Goal: Task Accomplishment & Management: Manage account settings

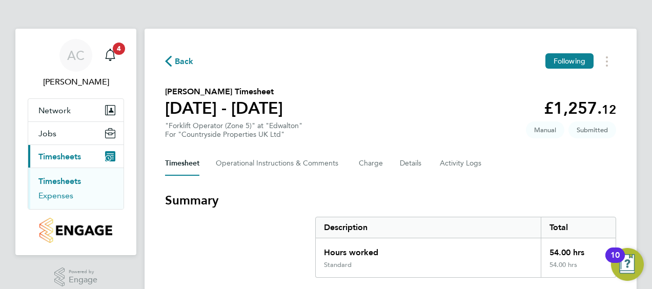
click at [58, 197] on link "Expenses" at bounding box center [55, 196] width 35 height 10
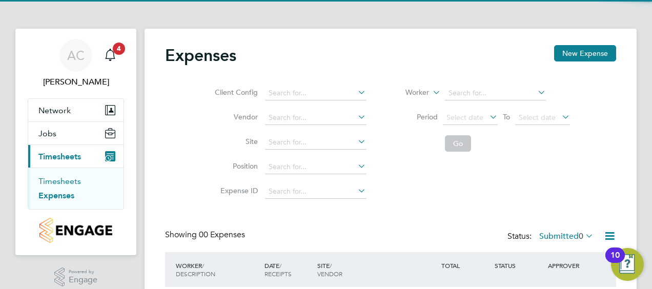
click at [65, 182] on link "Timesheets" at bounding box center [59, 181] width 43 height 10
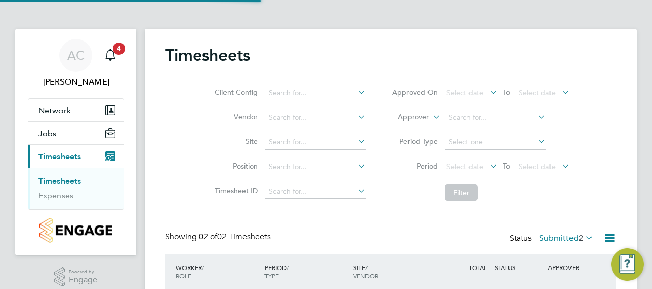
scroll to position [26, 89]
click at [644, 92] on div "AC Aurie Cox Notifications 4 Applications: Network Team Members Sites Jobs Vaca…" at bounding box center [326, 197] width 652 height 394
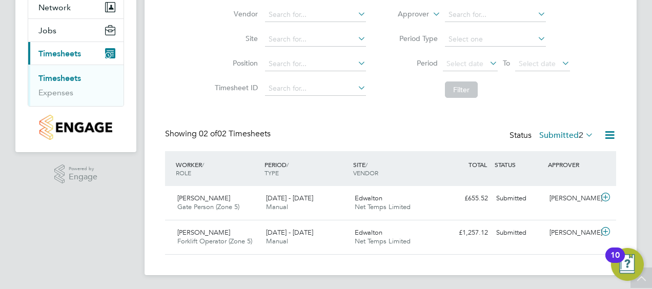
scroll to position [105, 0]
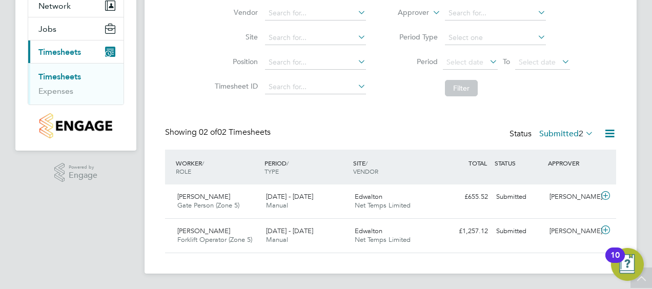
click at [62, 75] on link "Timesheets" at bounding box center [59, 77] width 43 height 10
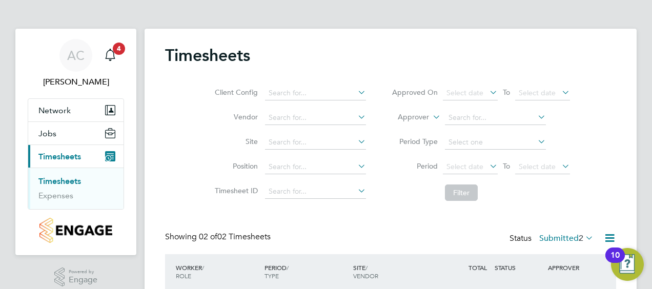
click at [618, 136] on div "Timesheets Client Config Vendor Site Position Timesheet ID Approved On Select d…" at bounding box center [390, 203] width 492 height 349
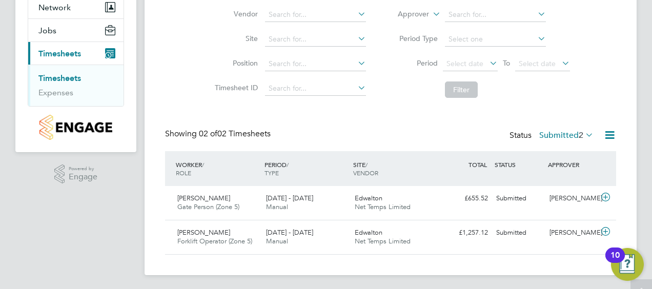
scroll to position [105, 0]
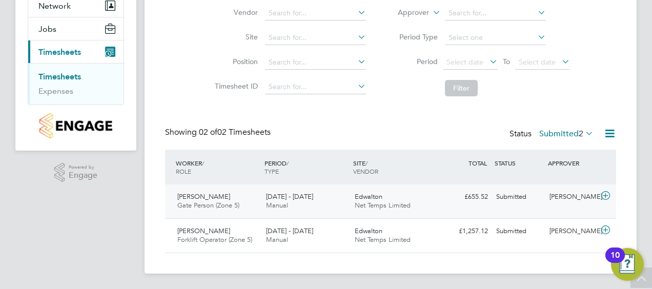
click at [218, 197] on span "George Dlamini" at bounding box center [203, 196] width 53 height 9
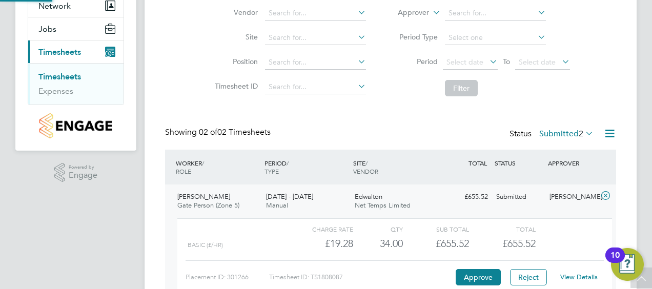
scroll to position [17, 100]
click at [629, 205] on div "Timesheets Client Config Vendor Site Position Timesheet ID Approved On Select d…" at bounding box center [390, 146] width 492 height 444
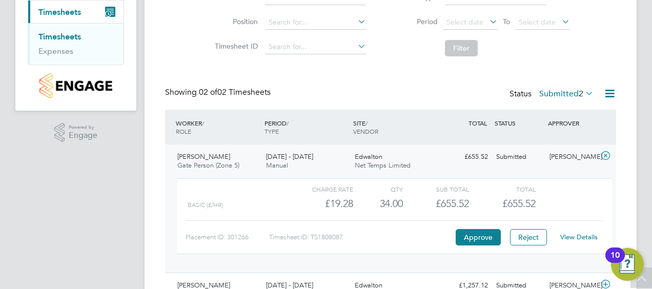
scroll to position [145, 0]
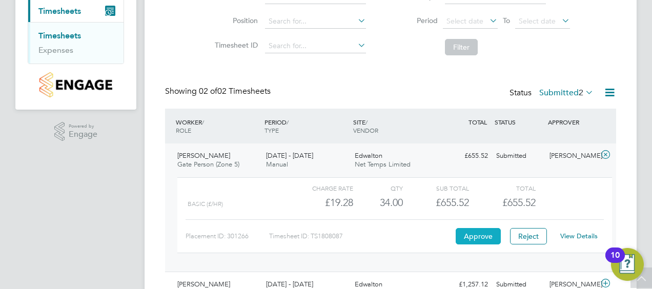
click at [469, 238] on button "Approve" at bounding box center [477, 236] width 45 height 16
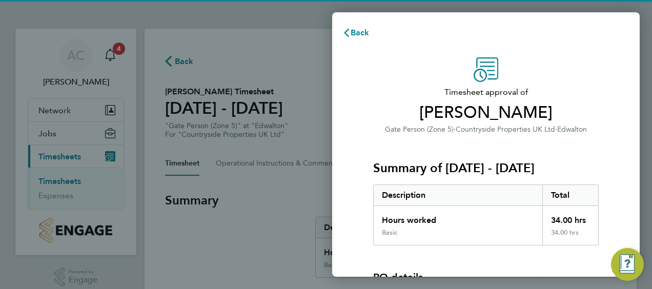
click at [624, 156] on div "Timesheet approval of George Dlamini Gate Person (Zone 5) · Countryside Propert…" at bounding box center [485, 232] width 307 height 375
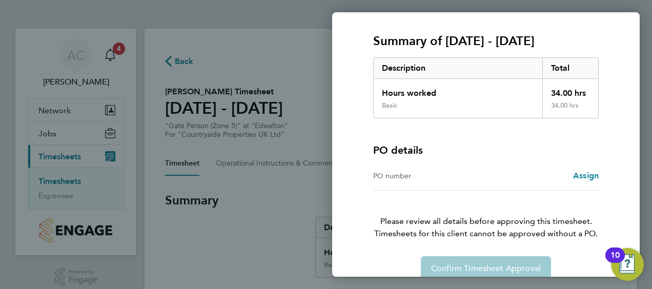
scroll to position [142, 0]
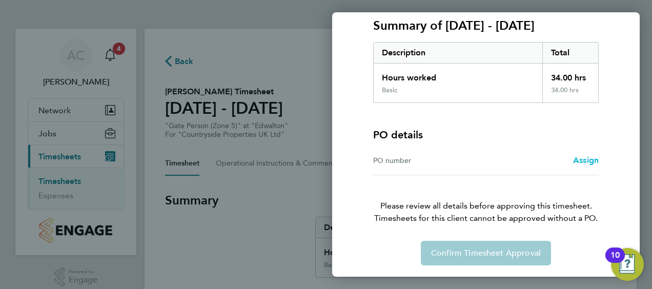
click at [582, 159] on span "Assign" at bounding box center [586, 160] width 26 height 10
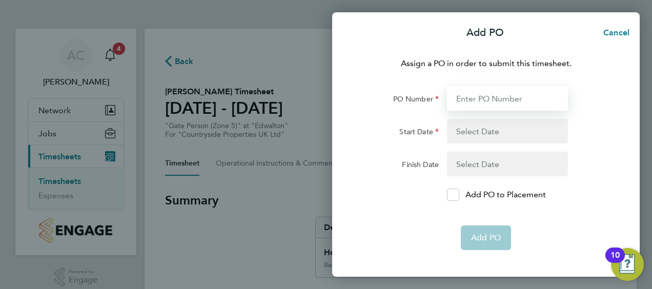
click at [473, 103] on input "PO Number" at bounding box center [507, 98] width 121 height 25
type input "Edwalton Ph7"
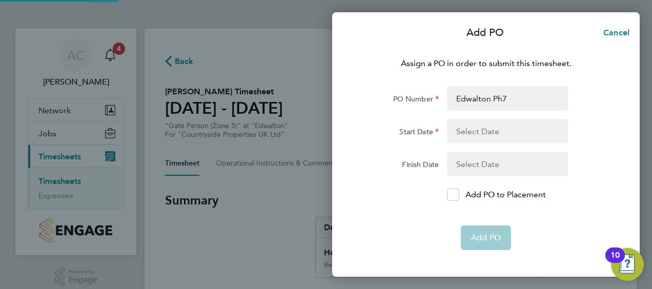
click at [458, 129] on button "button" at bounding box center [507, 131] width 121 height 25
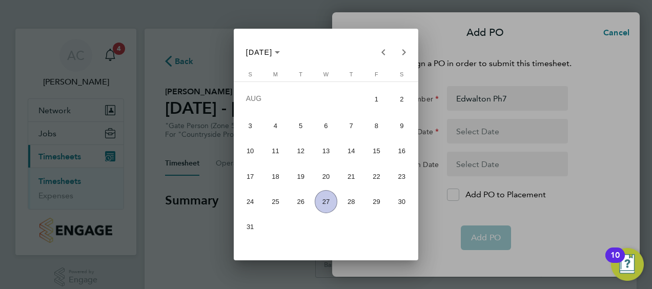
click at [267, 180] on span "18" at bounding box center [275, 176] width 23 height 23
type input "18 Aug 25"
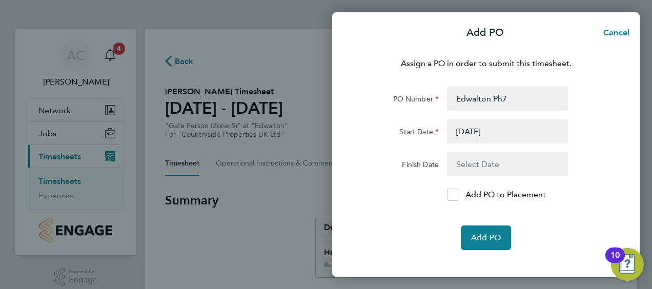
click at [500, 166] on button "button" at bounding box center [507, 164] width 121 height 25
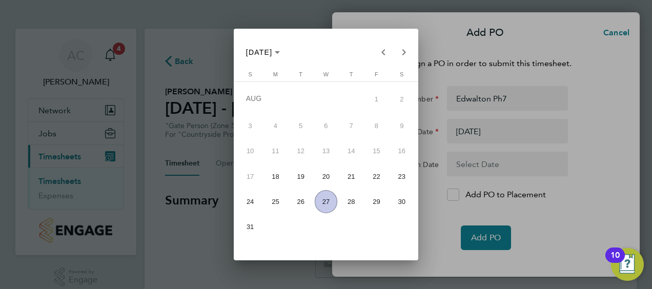
click at [255, 206] on span "24" at bounding box center [250, 201] width 23 height 23
type input "24 Aug 25"
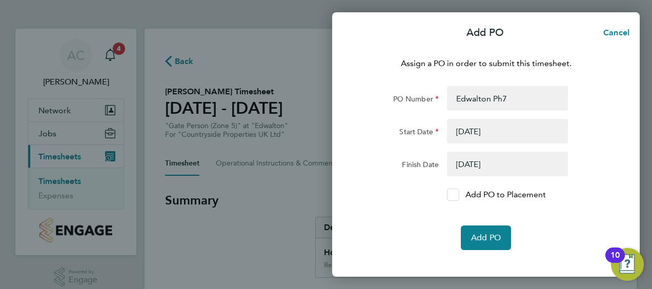
click at [456, 196] on icon at bounding box center [453, 195] width 8 height 7
click at [456, 195] on input "Add PO to Placement" at bounding box center [456, 195] width 0 height 0
click at [486, 233] on span "Add PO" at bounding box center [486, 238] width 30 height 10
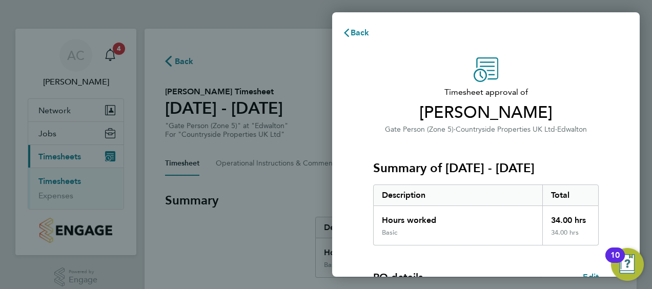
click at [613, 176] on div "Timesheet approval of George Dlamini Gate Person (Zone 5) · Countryside Propert…" at bounding box center [485, 261] width 307 height 433
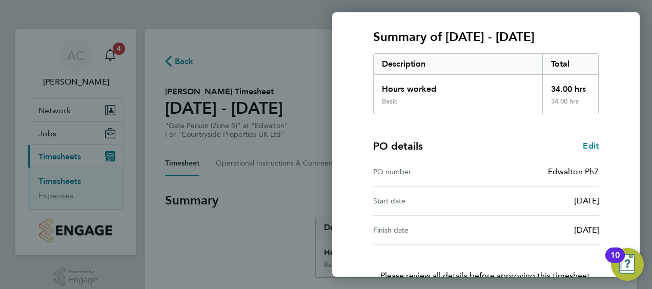
scroll to position [201, 0]
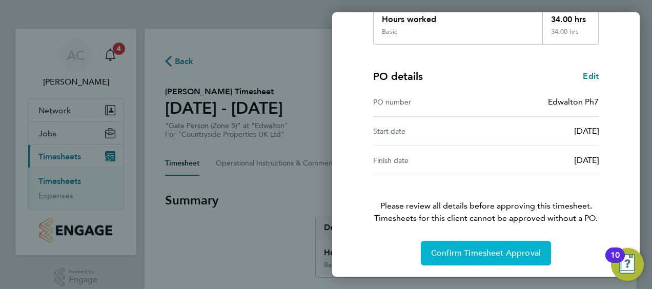
click at [469, 251] on span "Confirm Timesheet Approval" at bounding box center [486, 253] width 110 height 10
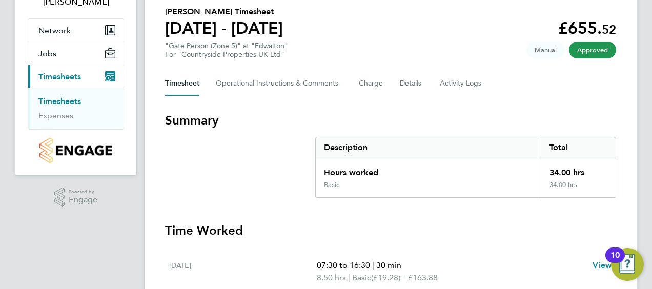
scroll to position [43, 0]
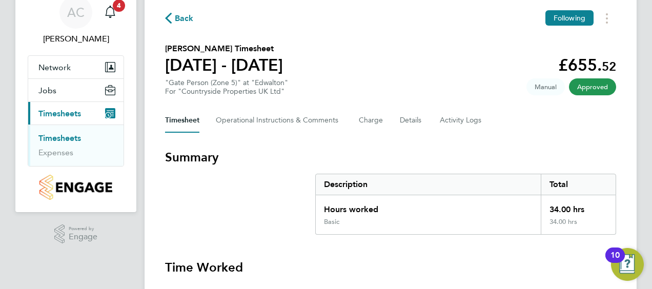
click at [60, 135] on link "Timesheets" at bounding box center [59, 138] width 43 height 10
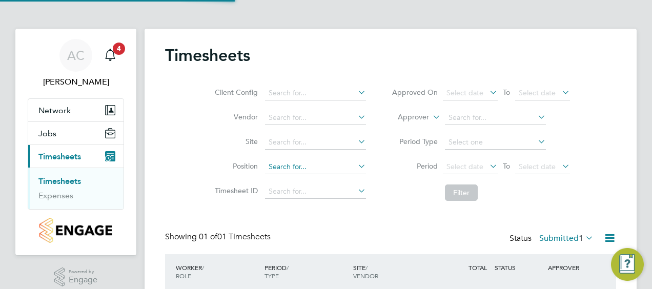
scroll to position [26, 89]
click at [528, 192] on li "Filter" at bounding box center [481, 192] width 204 height 27
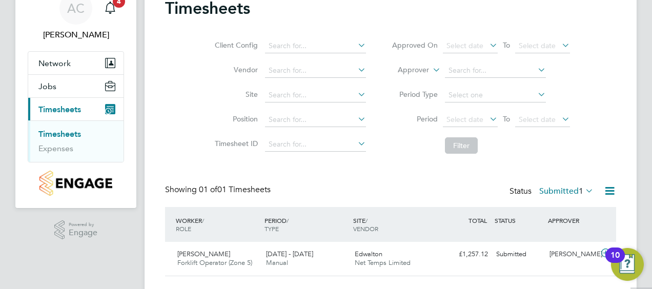
scroll to position [71, 0]
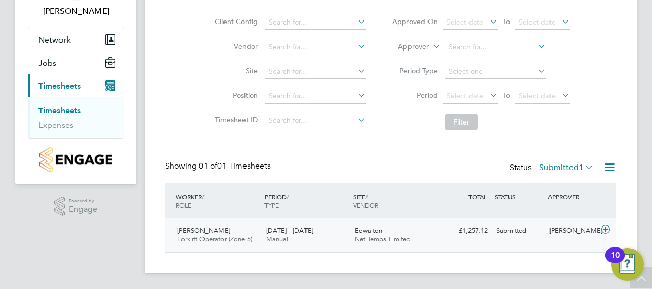
click at [228, 233] on div "Stuart Shinton Forklift Operator (Zone 5) 18 - 24 Aug 2025" at bounding box center [217, 235] width 89 height 26
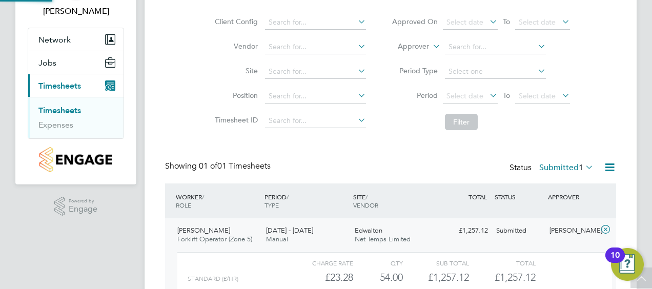
scroll to position [17, 100]
click at [556, 261] on div "Charge rate QTY Sub Total Total" at bounding box center [394, 263] width 434 height 12
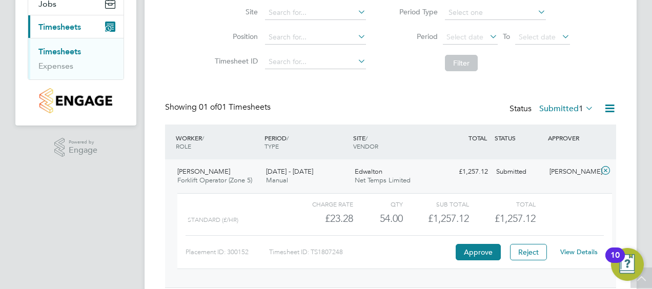
scroll to position [132, 0]
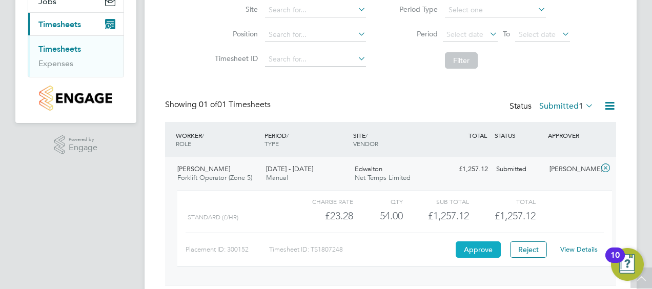
click at [476, 247] on button "Approve" at bounding box center [477, 249] width 45 height 16
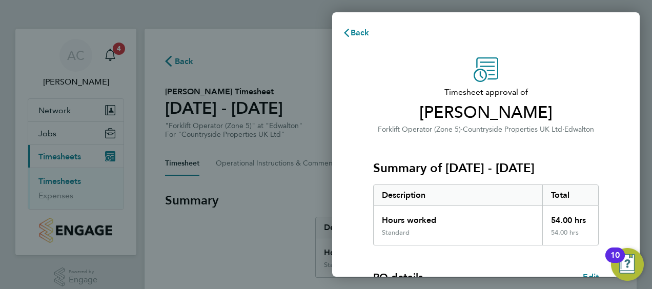
click at [619, 155] on div "Timesheet approval of [PERSON_NAME] Forklift Operator (Zone 5) · Countryside Pr…" at bounding box center [485, 261] width 307 height 433
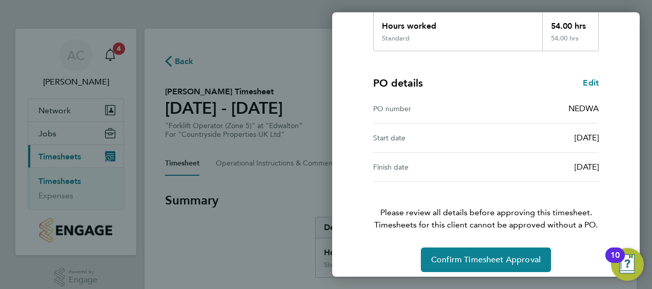
scroll to position [201, 0]
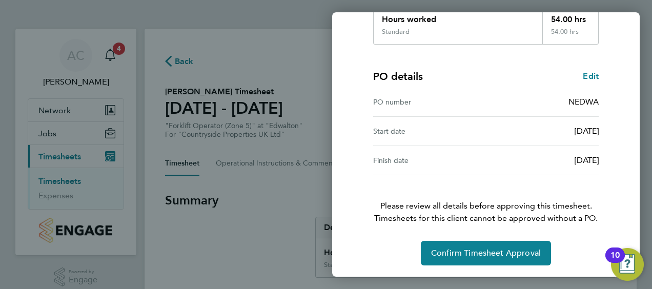
click at [617, 132] on div "Timesheet approval of [PERSON_NAME] Forklift Operator (Zone 5) · Countryside Pr…" at bounding box center [485, 60] width 307 height 433
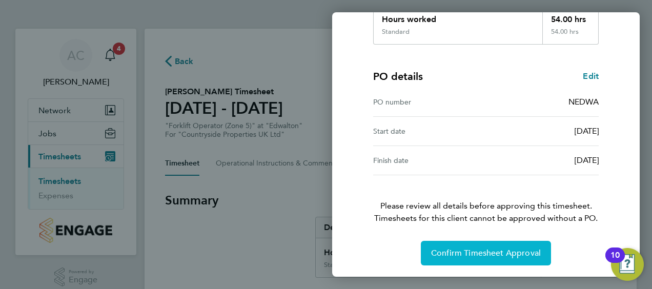
click at [481, 251] on span "Confirm Timesheet Approval" at bounding box center [486, 253] width 110 height 10
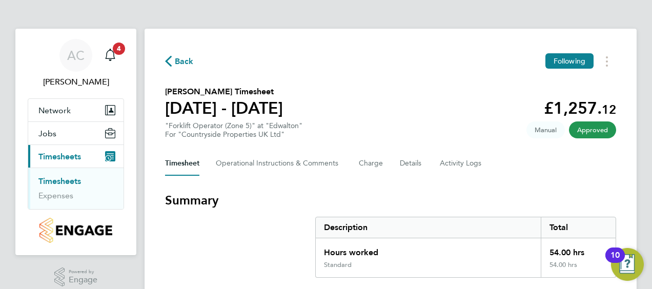
click at [607, 175] on div "Timesheet Operational Instructions & Comments Charge Details Activity Logs" at bounding box center [390, 163] width 451 height 25
click at [60, 180] on link "Timesheets" at bounding box center [59, 181] width 43 height 10
